Goal: Information Seeking & Learning: Understand process/instructions

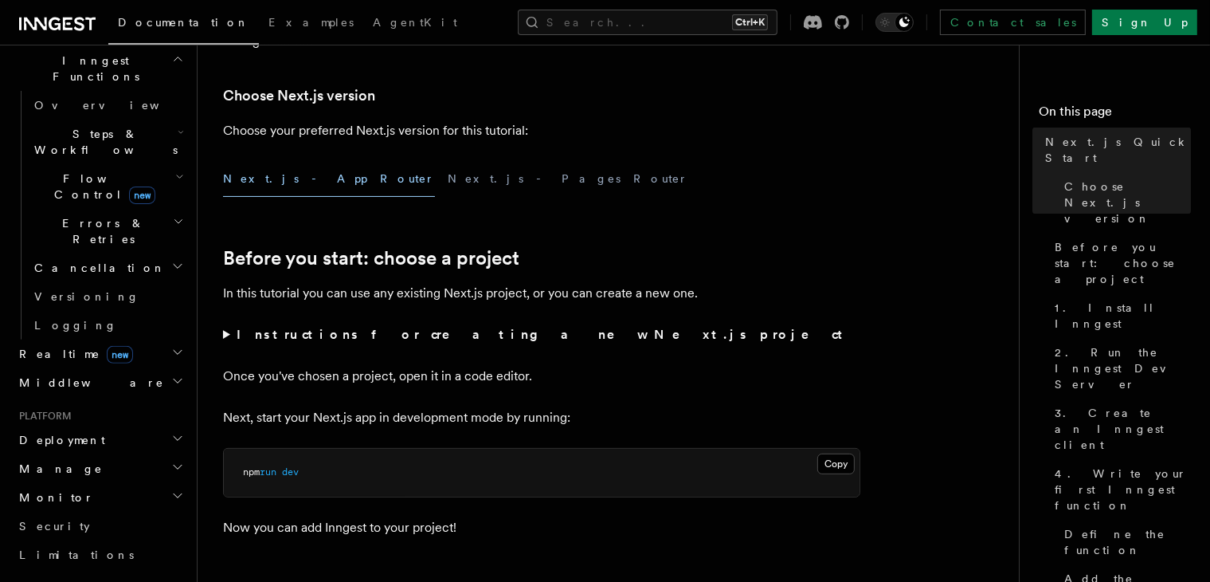
scroll to position [478, 0]
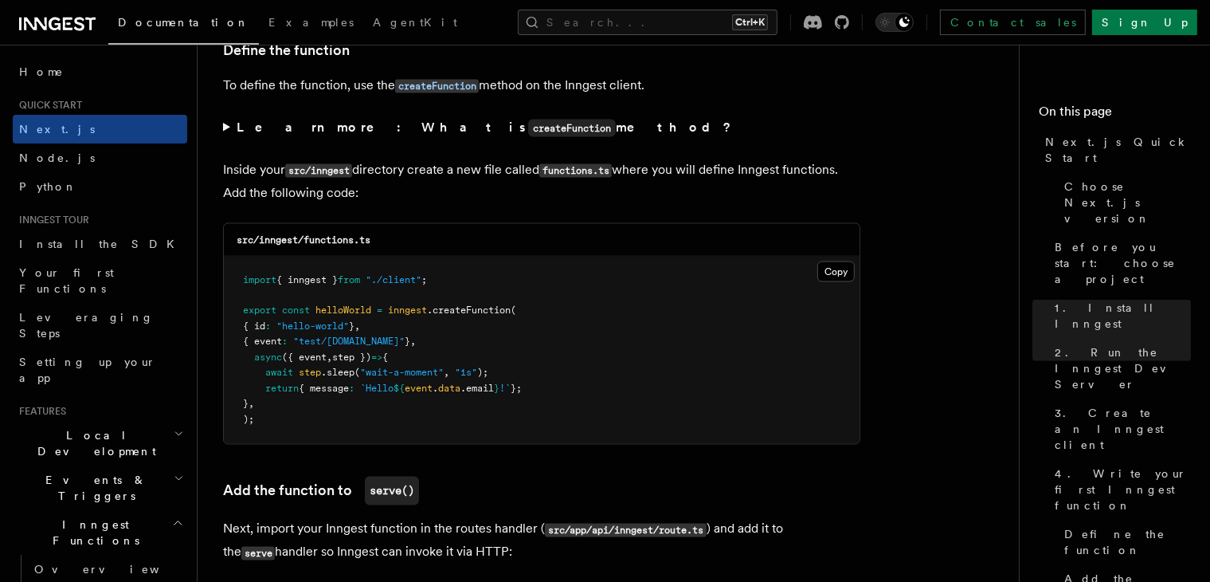
scroll to position [2752, 0]
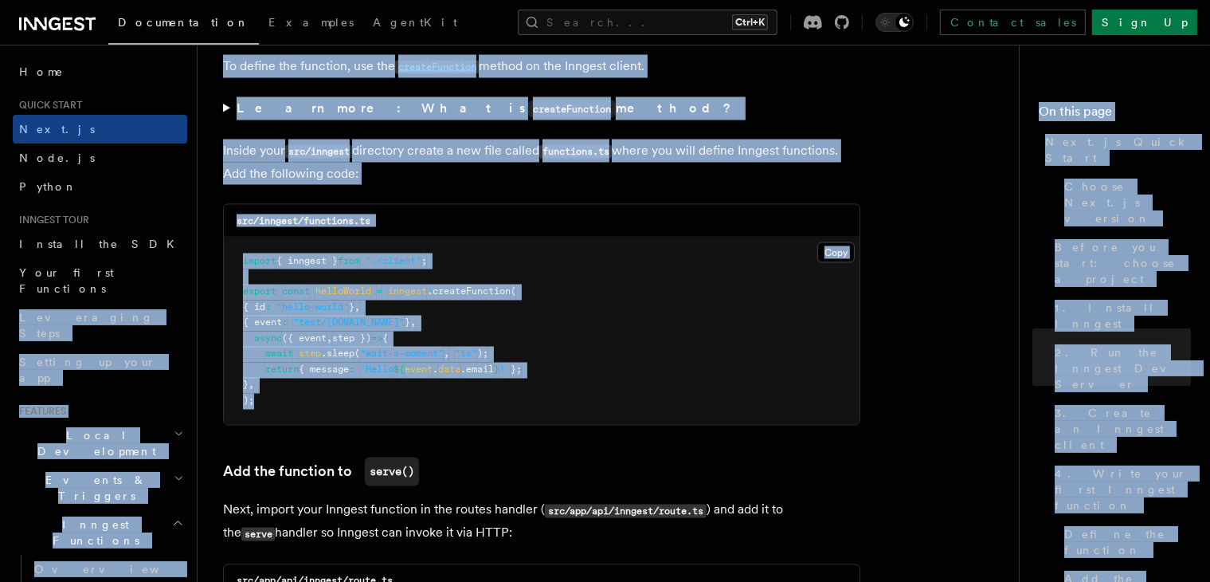
drag, startPoint x: 334, startPoint y: 410, endPoint x: 194, endPoint y: 265, distance: 201.8
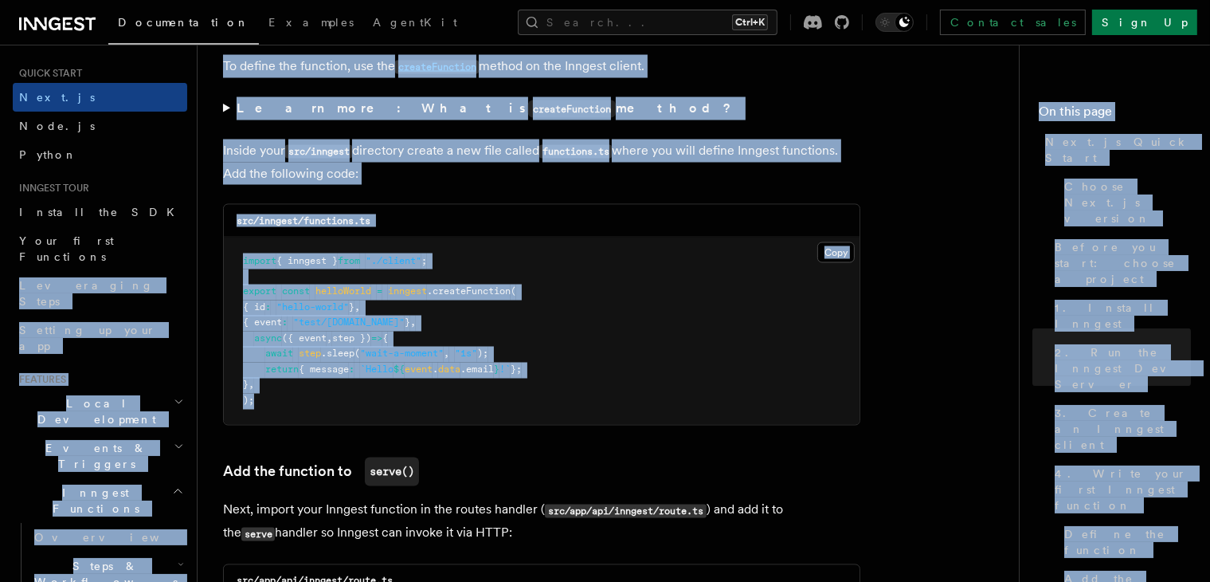
scroll to position [9, 0]
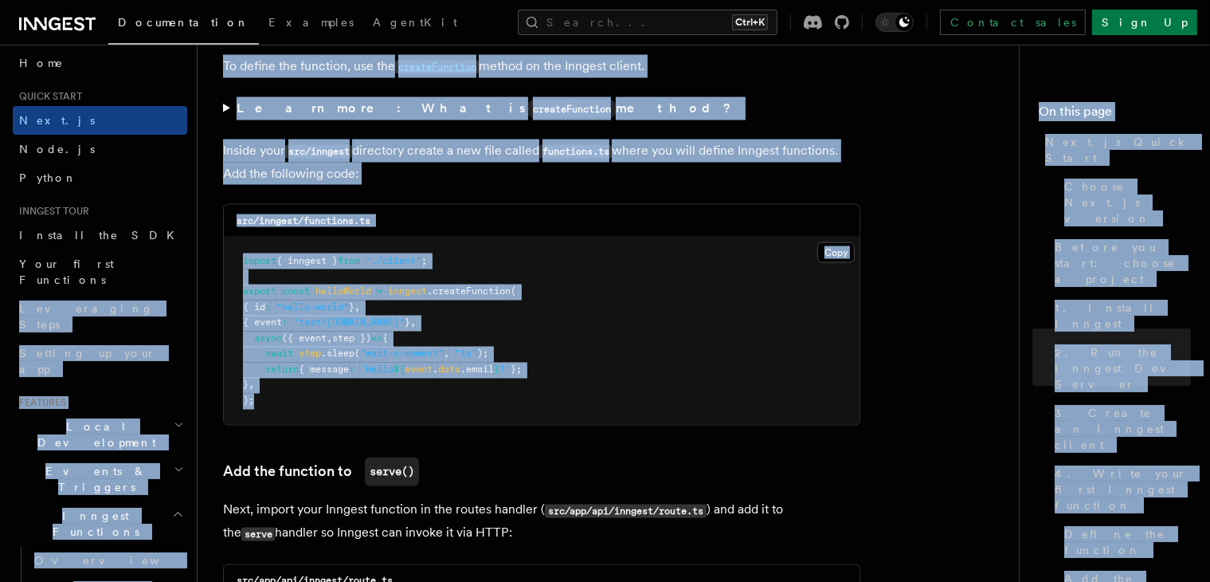
click at [452, 390] on pre "import { inngest } from "./client" ; export const helloWorld = inngest .createF…" at bounding box center [542, 330] width 636 height 187
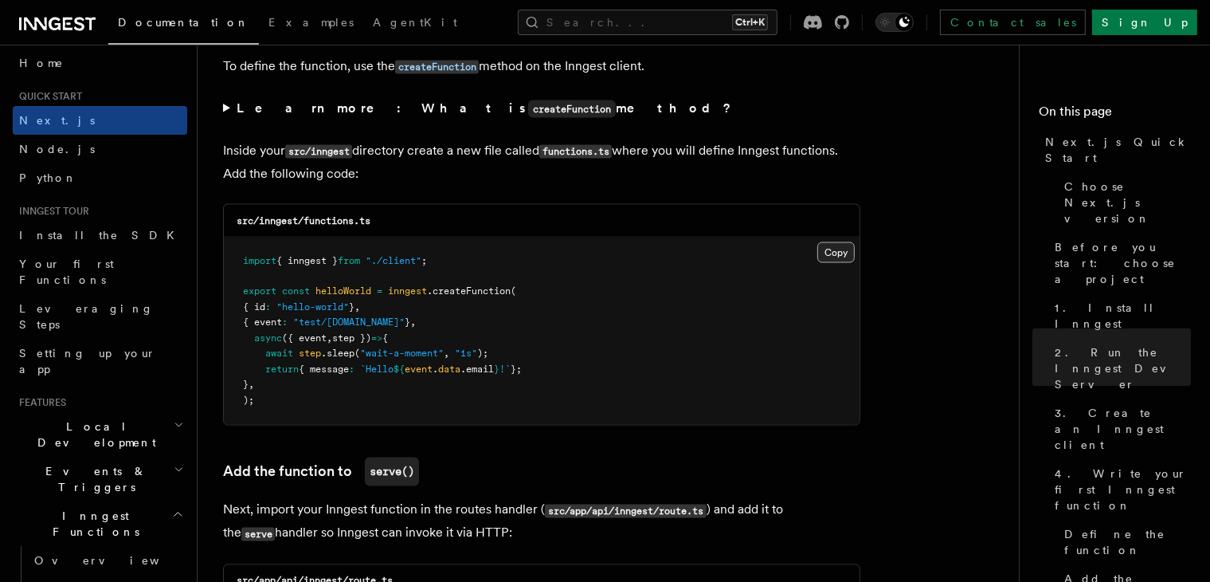
click at [830, 254] on button "Copy Copied" at bounding box center [836, 252] width 37 height 21
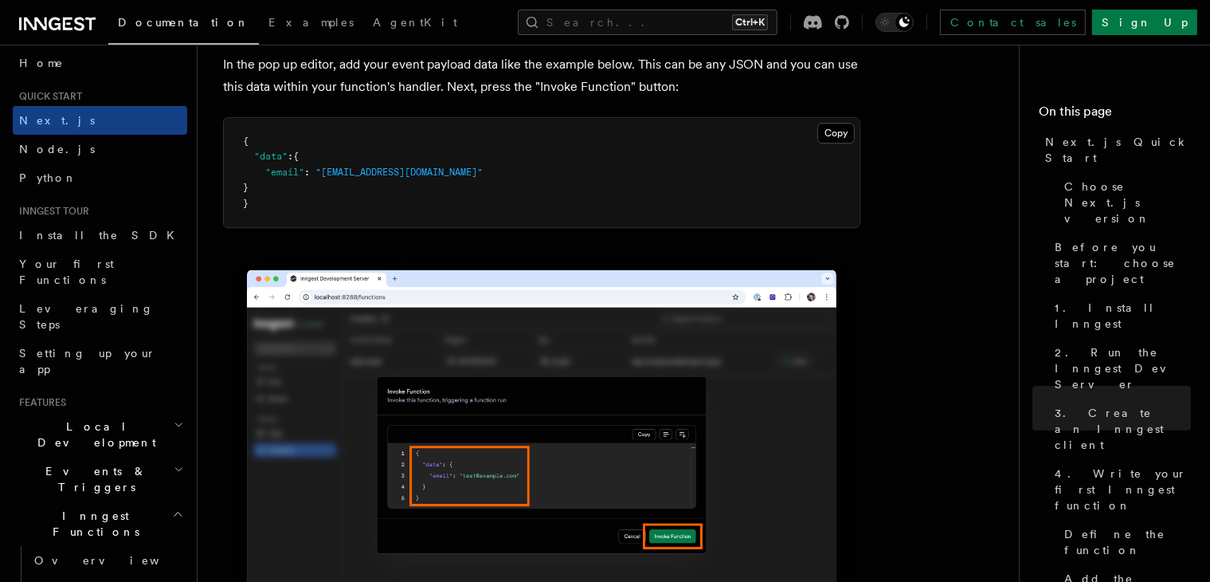
scroll to position [4824, 0]
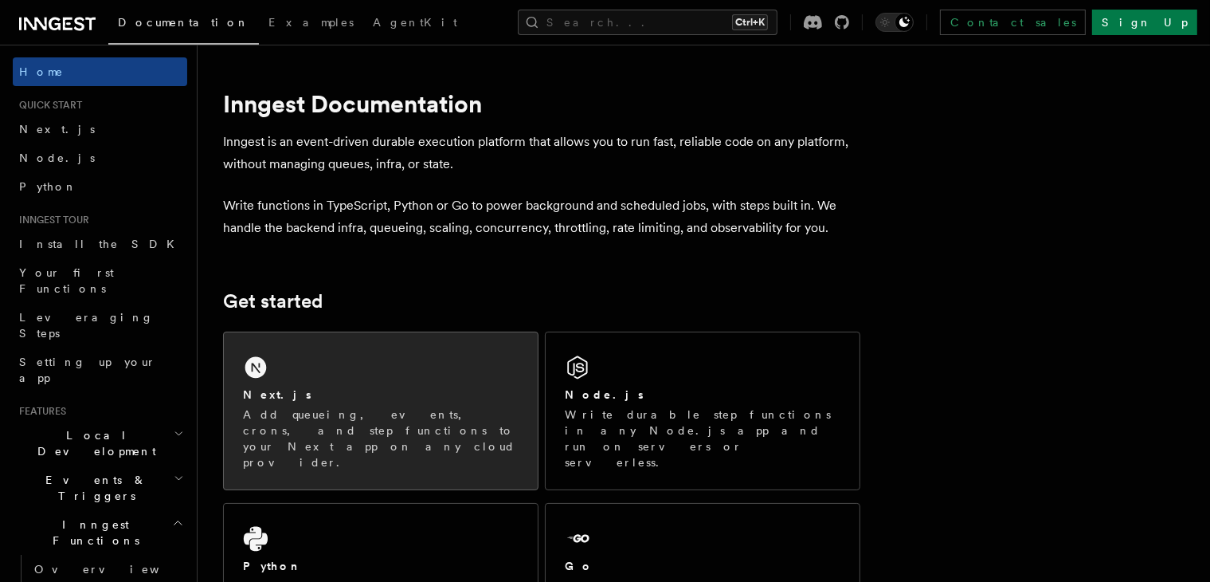
click at [355, 394] on div "Next.js" at bounding box center [381, 394] width 276 height 17
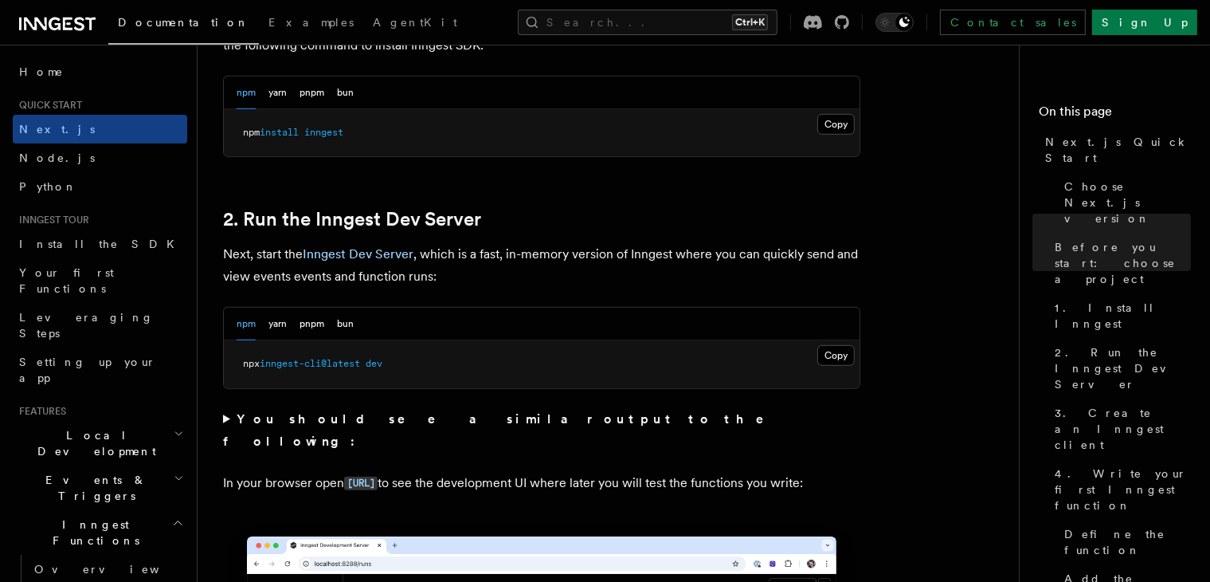
scroll to position [1036, 0]
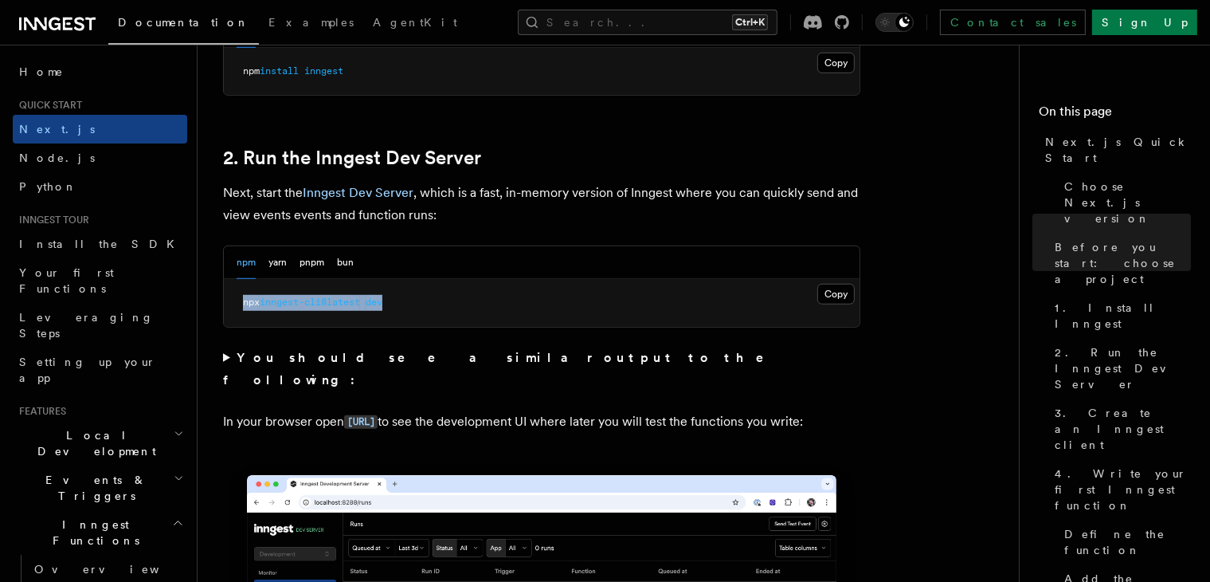
drag, startPoint x: 413, startPoint y: 304, endPoint x: 205, endPoint y: 298, distance: 208.1
copy span "npx inngest-cli@latest dev"
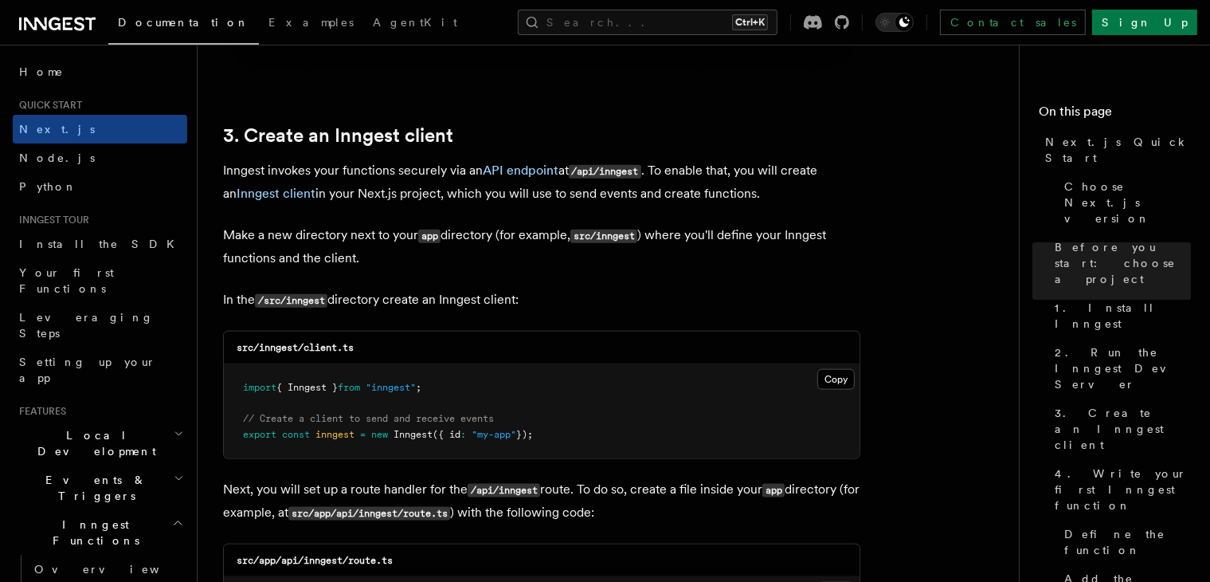
scroll to position [1833, 0]
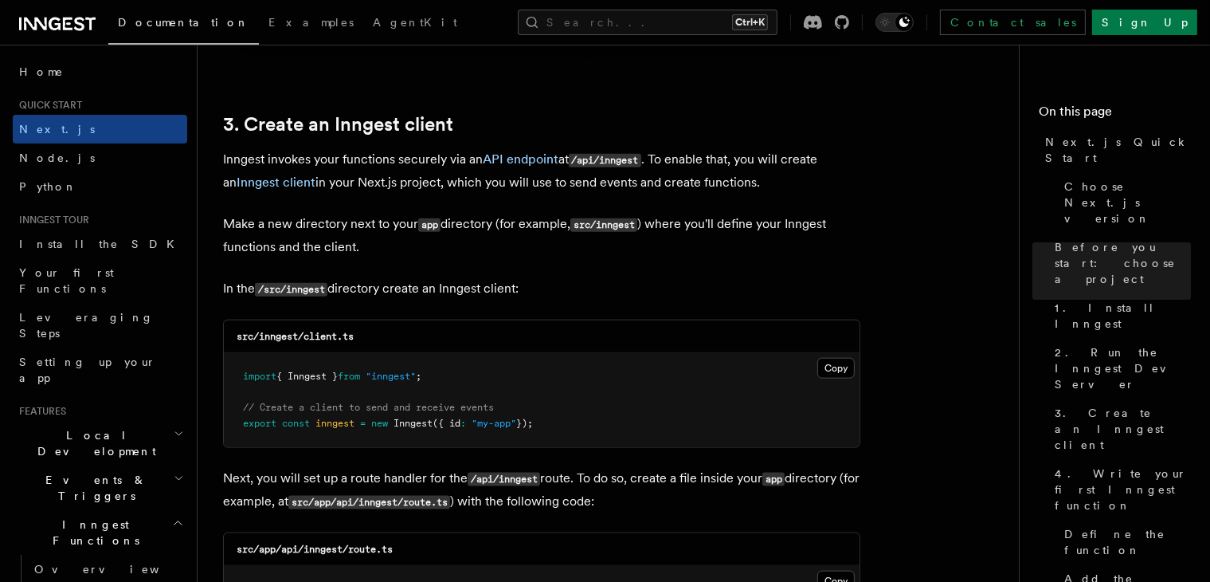
drag, startPoint x: 582, startPoint y: 425, endPoint x: 239, endPoint y: 376, distance: 346.1
click at [239, 376] on pre "import { Inngest } from "inngest" ; // Create a client to send and receive even…" at bounding box center [542, 400] width 636 height 94
copy code "import { Inngest } from "inngest" ; // Create a client to send and receive even…"
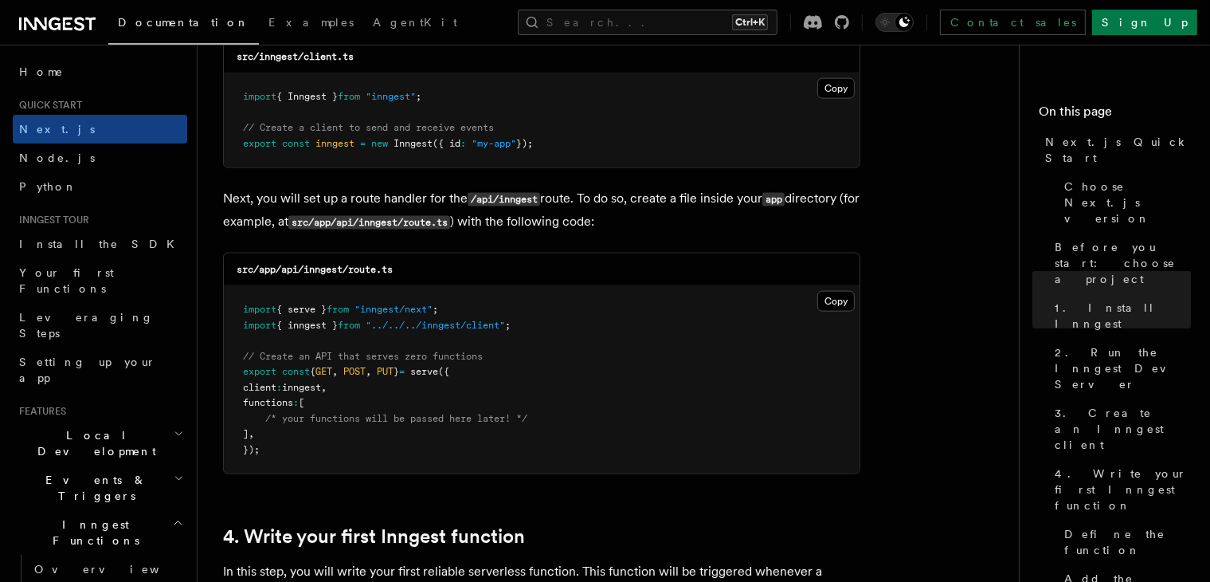
scroll to position [2152, 0]
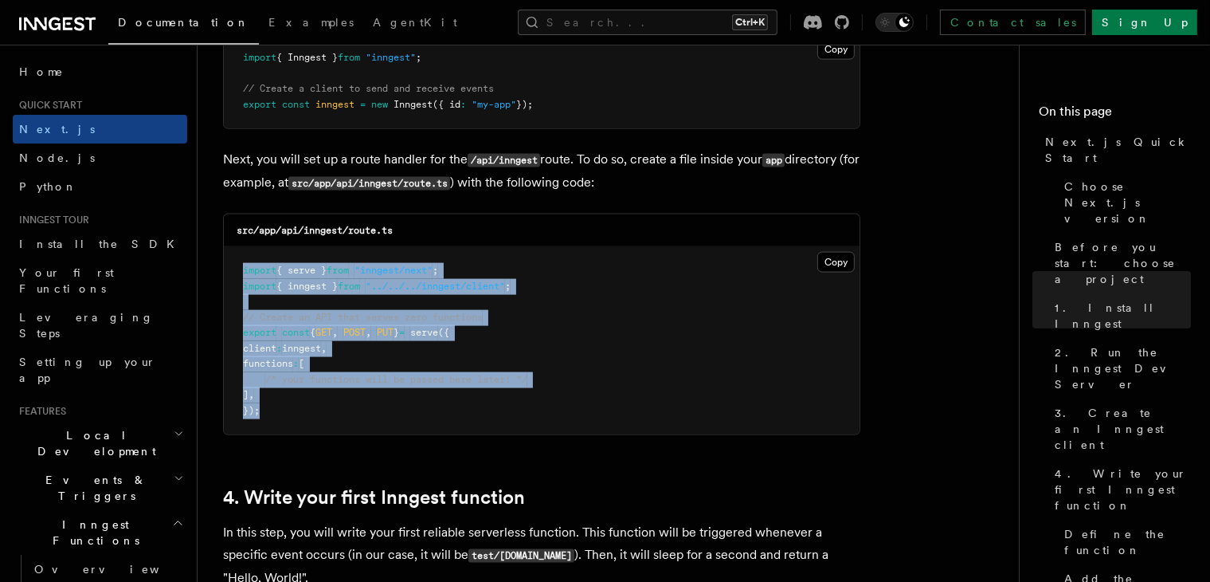
drag, startPoint x: 287, startPoint y: 406, endPoint x: 235, endPoint y: 261, distance: 153.3
click at [235, 261] on pre "import { serve } from "inngest/next" ; import { inngest } from "../../../innges…" at bounding box center [542, 340] width 636 height 187
copy code "import { serve } from "inngest/next" ; import { inngest } from "../../../innges…"
